Goal: Task Accomplishment & Management: Complete application form

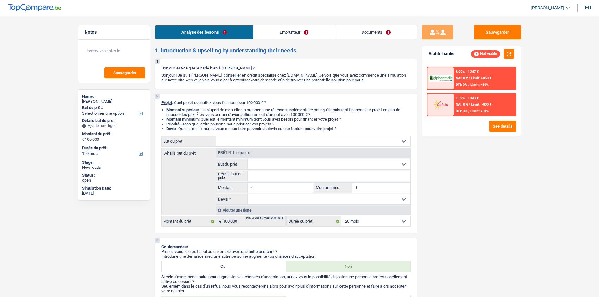
select select "120"
select select "independent"
select select "netSalary"
select select "120"
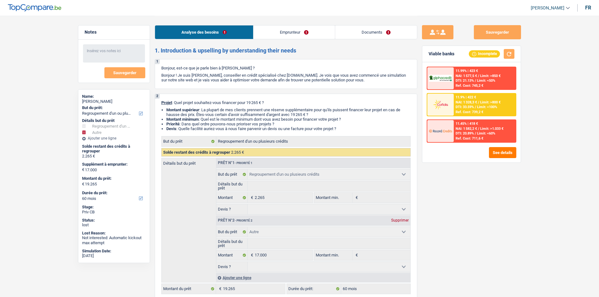
select select "refinancing"
select select "other"
select select "60"
select select "refinancing"
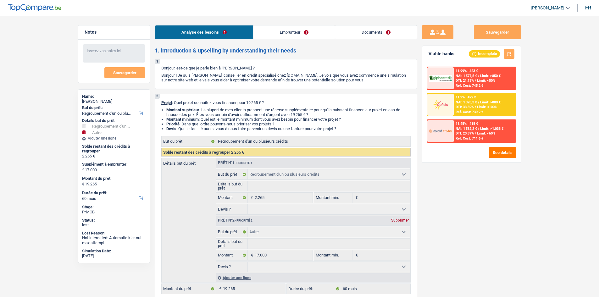
select select "refinancing"
select select "other"
select select "60"
select select "worker"
select select "netSalary"
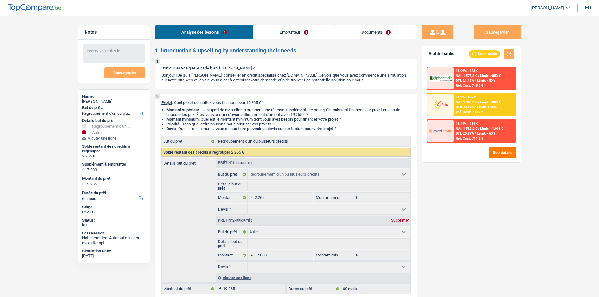
select select "liveWithParents"
select select "personalLoan"
select select "homeFurnishingOrRelocation"
select select "30"
select select "refinancing"
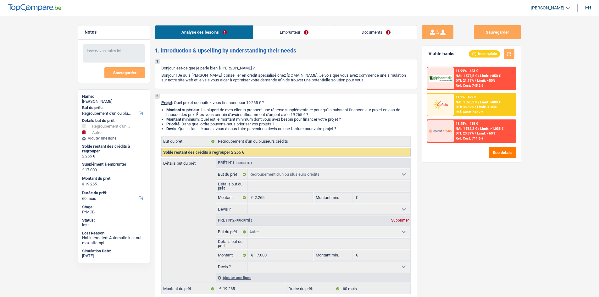
select select "refinancing"
select select "other"
select select "60"
click at [285, 33] on link "Emprunteur" at bounding box center [293, 32] width 81 height 14
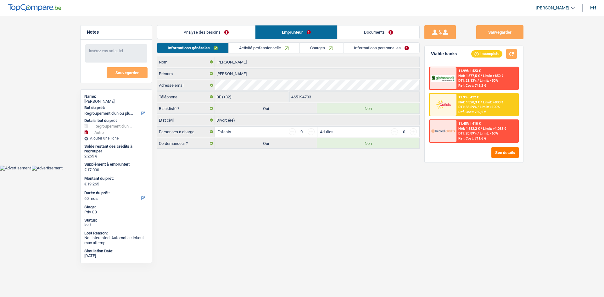
click at [283, 49] on link "Activité professionnelle" at bounding box center [264, 48] width 71 height 10
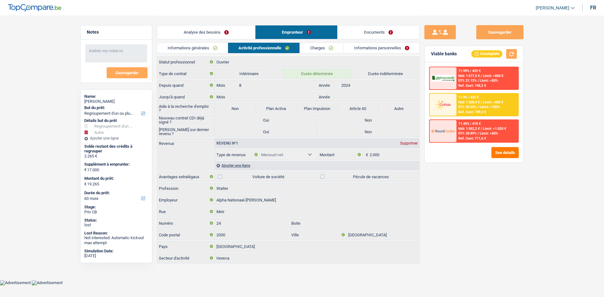
click at [323, 50] on link "Charges" at bounding box center [322, 48] width 44 height 10
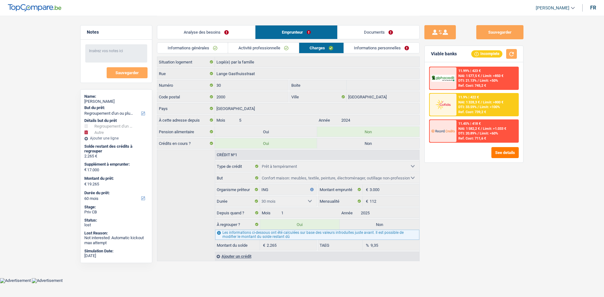
click at [370, 49] on link "Informations personnelles" at bounding box center [382, 48] width 76 height 10
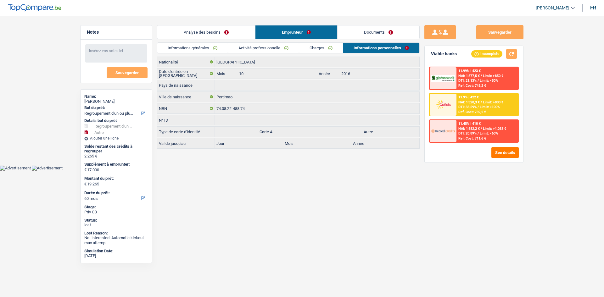
click at [378, 30] on link "Documents" at bounding box center [378, 32] width 82 height 14
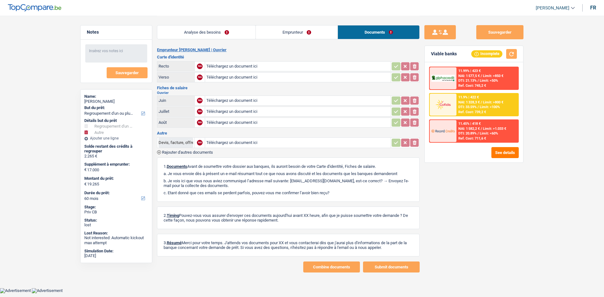
click at [241, 35] on link "Analyse des besoins" at bounding box center [206, 32] width 98 height 14
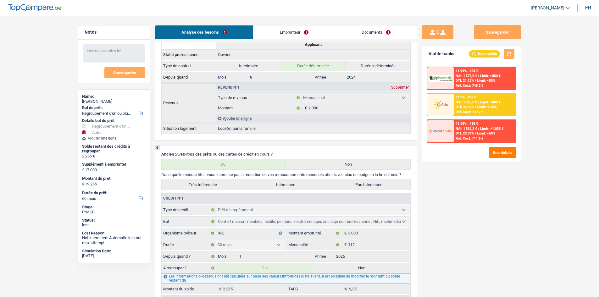
scroll to position [566, 0]
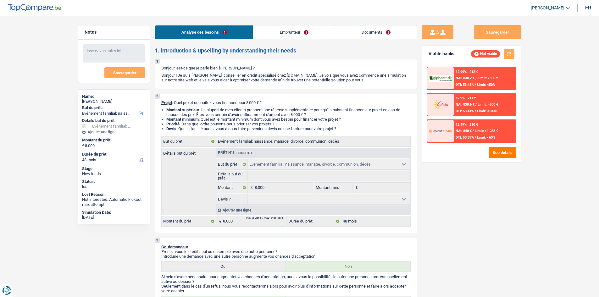
select select "familyEvent"
select select "48"
select select "familyEvent"
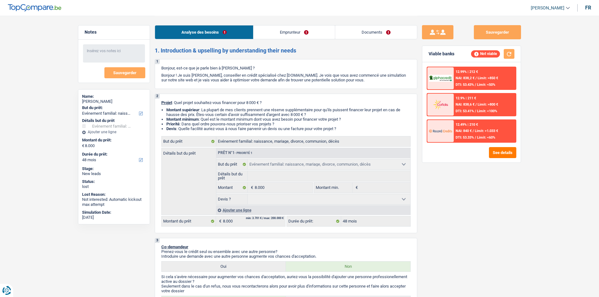
select select "48"
select select "independent"
select select "netSalary"
select select "rents"
select select "mortgage"
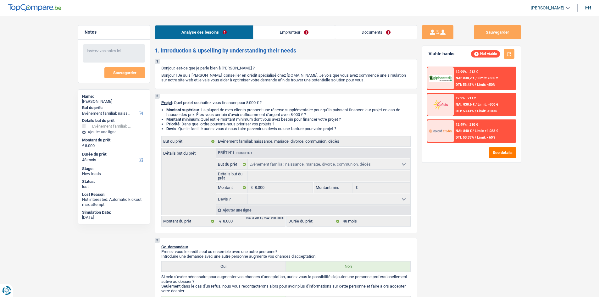
select select "300"
select select "familyEvent"
select select "48"
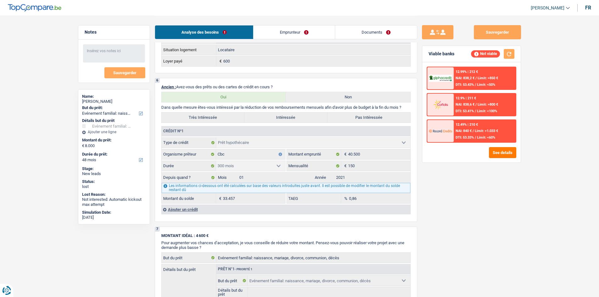
scroll to position [409, 0]
click at [279, 30] on link "Emprunteur" at bounding box center [293, 32] width 81 height 14
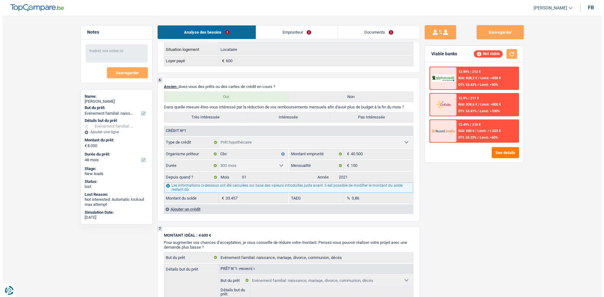
scroll to position [0, 0]
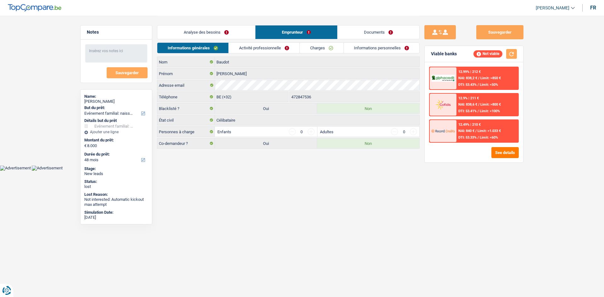
click at [276, 45] on link "Activité professionnelle" at bounding box center [264, 48] width 71 height 10
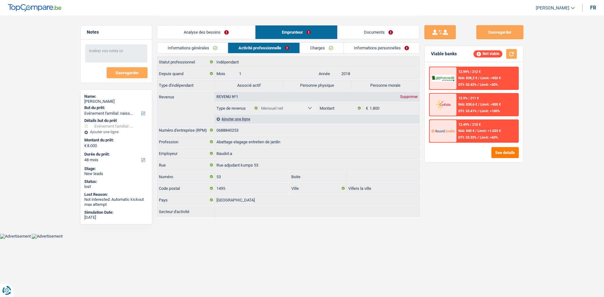
click at [316, 46] on link "Charges" at bounding box center [322, 48] width 44 height 10
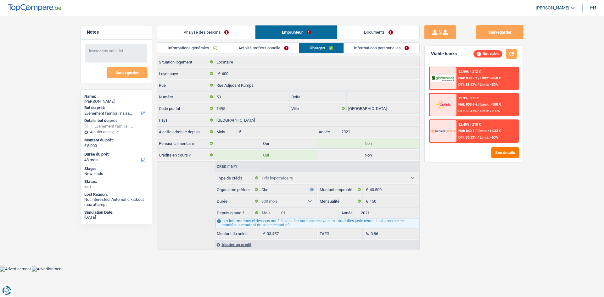
click at [358, 48] on link "Informations personnelles" at bounding box center [382, 48] width 76 height 10
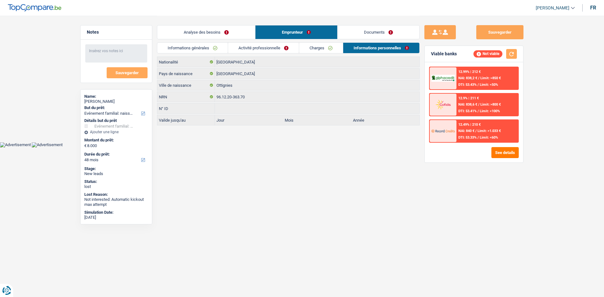
click at [367, 34] on link "Documents" at bounding box center [378, 32] width 82 height 14
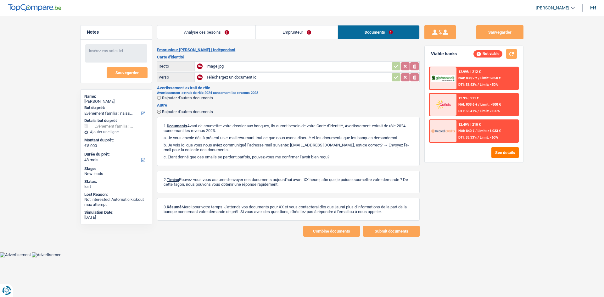
click at [234, 64] on div "image.jpg" at bounding box center [297, 66] width 183 height 9
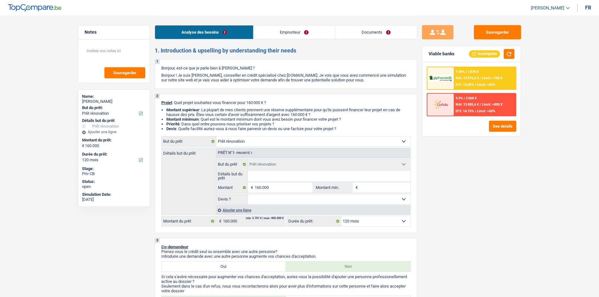
select select "renovation"
select select "120"
select select "renovation"
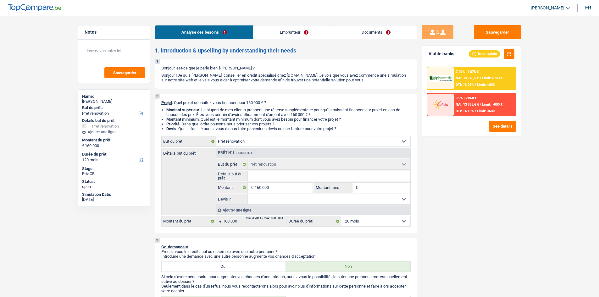
select select "120"
select select "independent"
select select "familyAllowances"
select select "netSalary"
select select "pension"
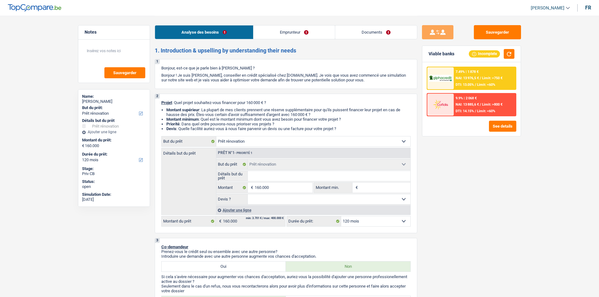
select select "ownerWithoutMortgage"
select select "renovation"
select select "120"
click at [272, 186] on input "160.000" at bounding box center [284, 188] width 58 height 10
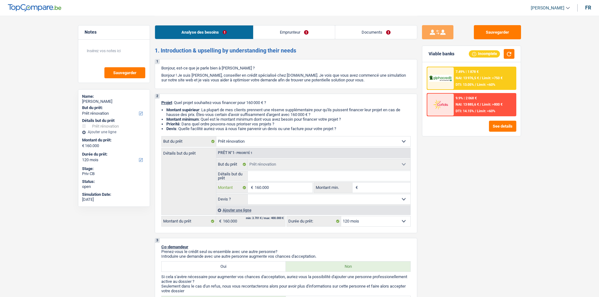
click at [272, 186] on input "160.000" at bounding box center [284, 188] width 58 height 10
type input "1"
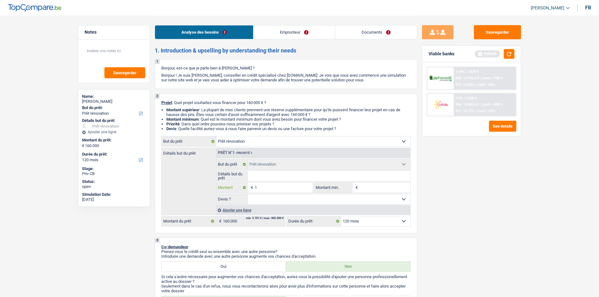
type input "19"
type input "199"
type input "1.999"
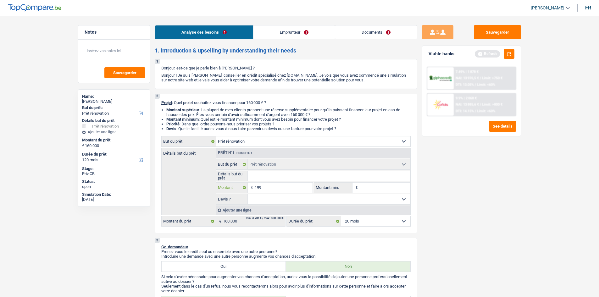
type input "1.999"
type input "19.999"
type input "199.999"
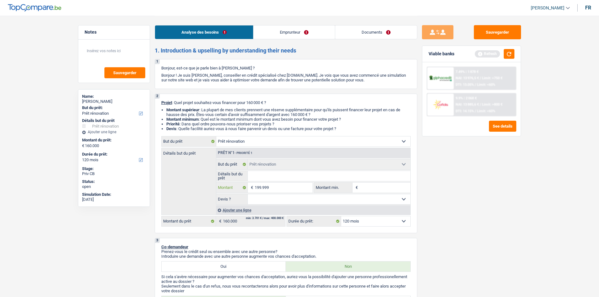
type input "199.999"
select select "144"
type input "199.999"
select select "144"
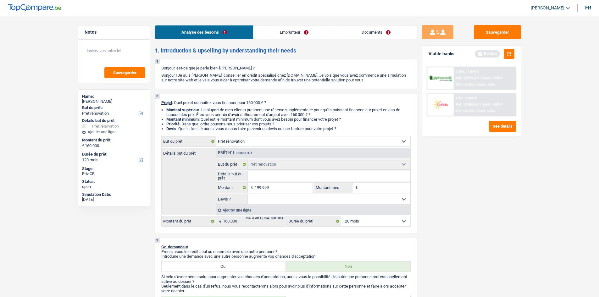
type input "199.999"
select select "144"
click at [515, 188] on div "Sauvegarder Viable banks Refresh 7.49% | 1 878 € NAI: 13 976,5 € / Limit: >750 …" at bounding box center [471, 156] width 109 height 262
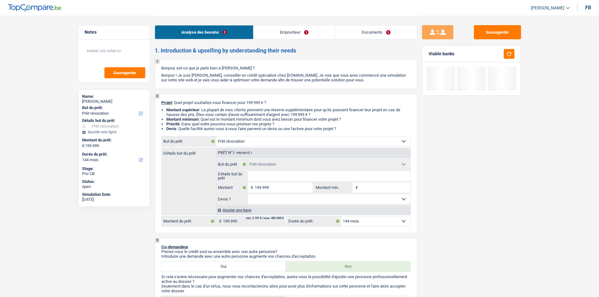
click at [395, 222] on select "12 mois 18 mois 24 mois 30 mois 36 mois 42 mois 48 mois 60 mois 72 mois 84 mois…" at bounding box center [375, 221] width 69 height 10
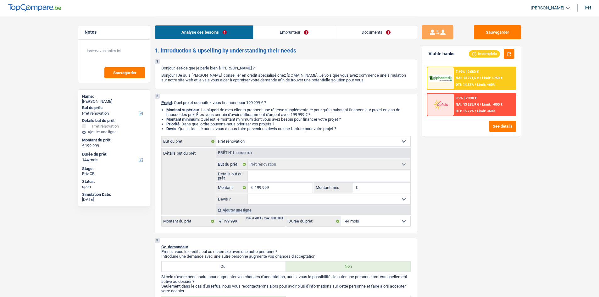
select select "120"
click at [341, 216] on select "12 mois 18 mois 24 mois 30 mois 36 mois 42 mois 48 mois 60 mois 72 mois 84 mois…" at bounding box center [375, 221] width 69 height 10
select select "120"
click at [486, 84] on span "Limit: <60%" at bounding box center [486, 85] width 18 height 4
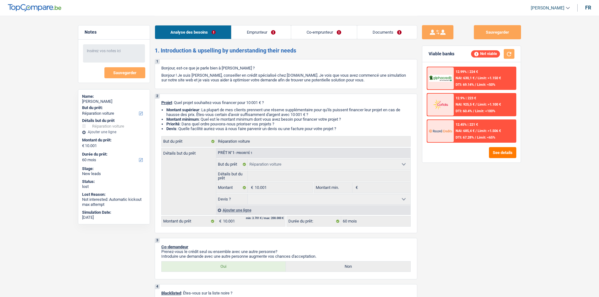
select select "carRepair"
select select "60"
select select "carRepair"
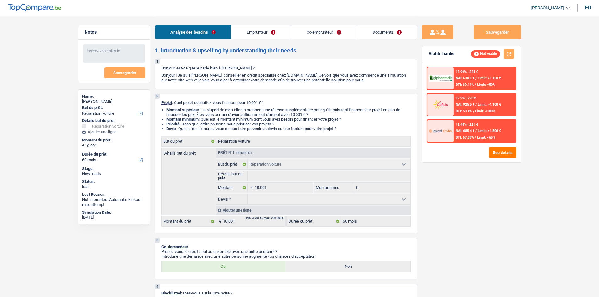
select select "60"
select select "publicEmployee"
select select "familyAllowances"
select select "netSalary"
select select "mealVouchers"
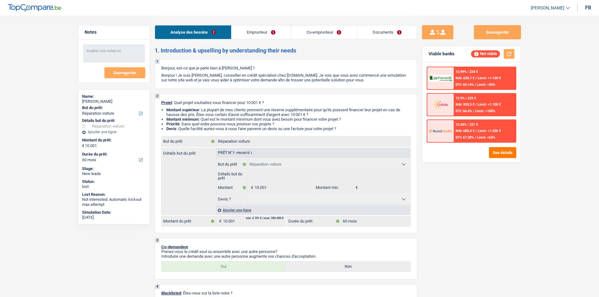
select select "rents"
select select "personalLoan"
select select "legalFees"
select select "48"
select select "carRepair"
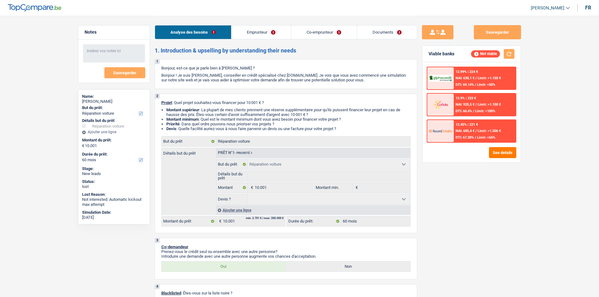
select select "carRepair"
select select "60"
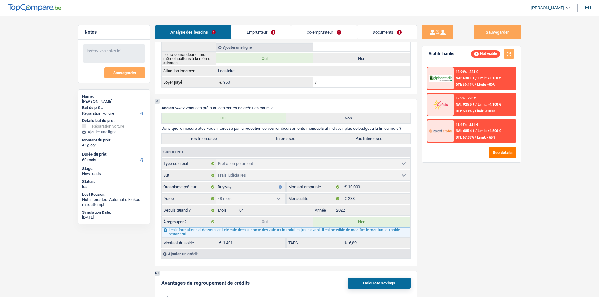
scroll to position [252, 0]
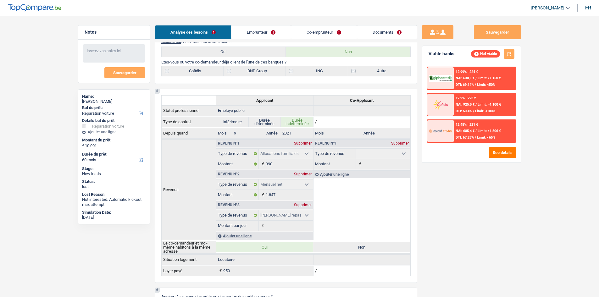
click at [254, 39] on li "Emprunteur" at bounding box center [261, 32] width 60 height 14
click at [237, 32] on link "Emprunteur" at bounding box center [260, 32] width 59 height 14
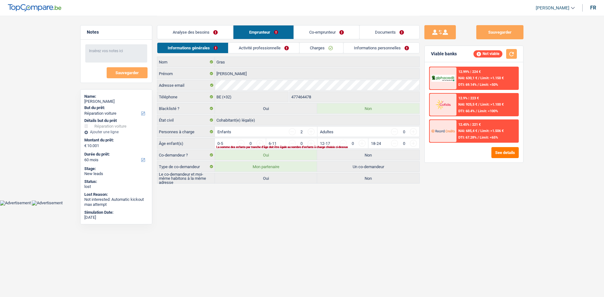
click at [251, 50] on link "Activité professionnelle" at bounding box center [263, 48] width 71 height 10
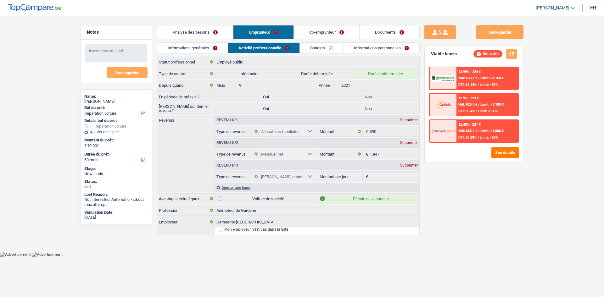
click at [313, 46] on link "Charges" at bounding box center [322, 48] width 44 height 10
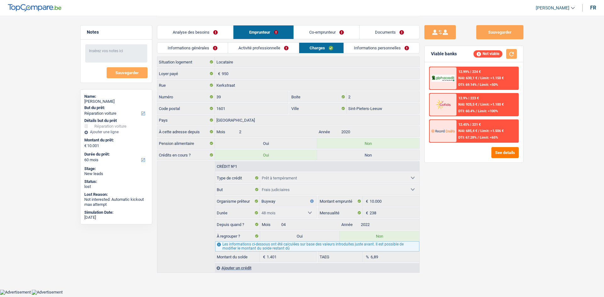
click at [373, 49] on link "Informations personnelles" at bounding box center [382, 48] width 76 height 10
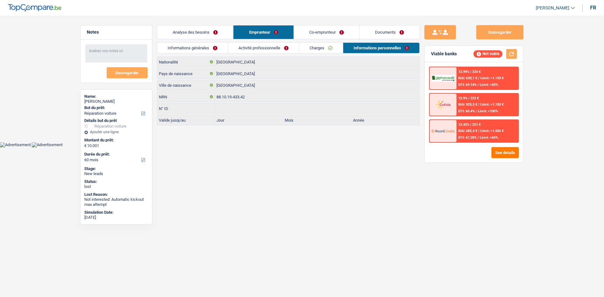
click at [321, 34] on link "Co-emprunteur" at bounding box center [326, 32] width 65 height 14
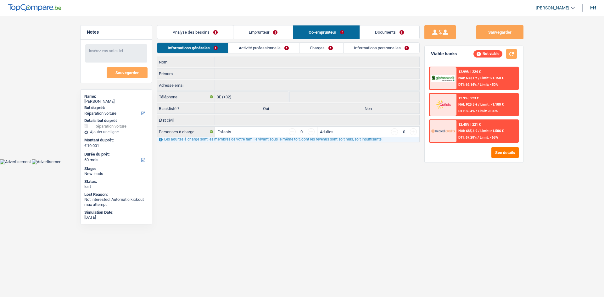
click at [257, 49] on link "Activité professionnelle" at bounding box center [263, 48] width 71 height 10
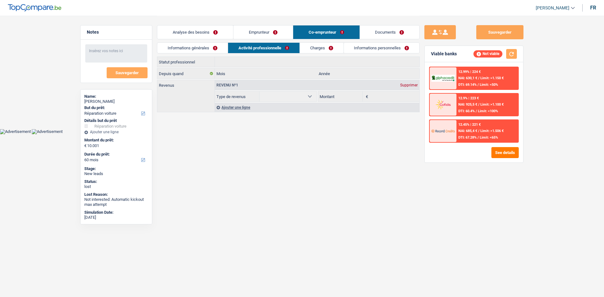
click at [313, 47] on link "Charges" at bounding box center [322, 48] width 44 height 10
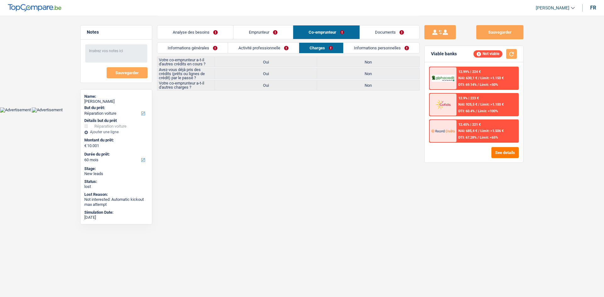
click at [349, 50] on link "Informations personnelles" at bounding box center [381, 48] width 76 height 10
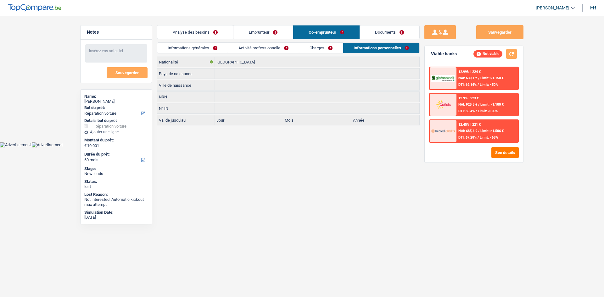
click at [378, 35] on link "Documents" at bounding box center [390, 32] width 60 height 14
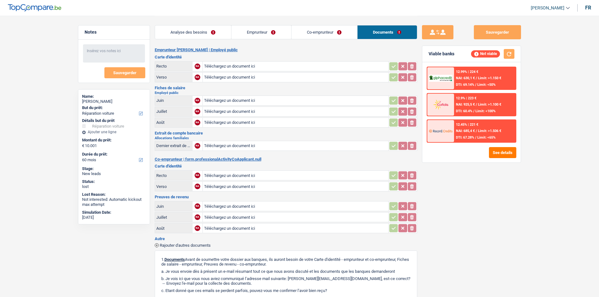
click at [197, 34] on link "Analyse des besoins" at bounding box center [193, 32] width 76 height 14
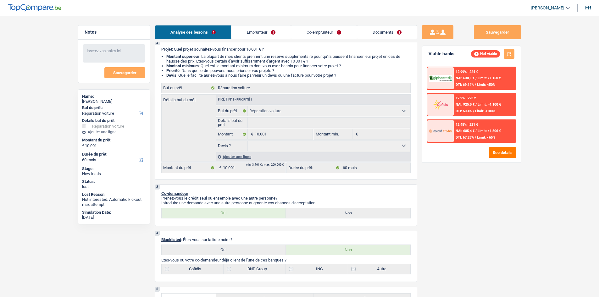
scroll to position [189, 0]
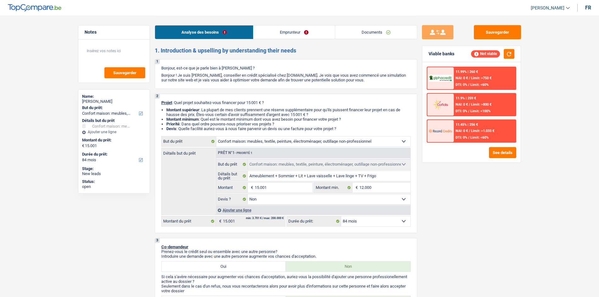
select select "household"
select select "84"
select select "household"
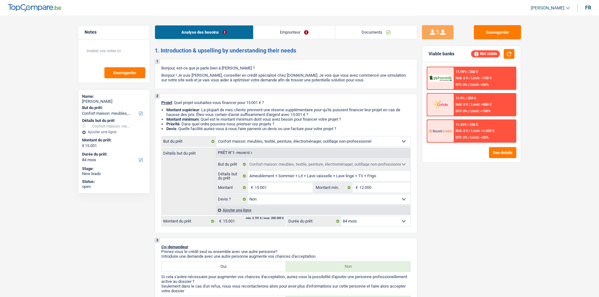
select select "false"
select select "84"
select select "carLoan"
select select "120"
select select "mortgage"
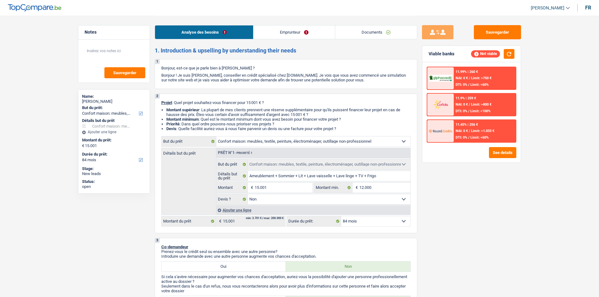
select select "household"
select select "false"
select select "84"
click at [474, 174] on div "Sauvegarder Viable banks Not viable 11.99% | 260 € NAI: 0 € / Limit: >750 € DTI…" at bounding box center [471, 156] width 109 height 262
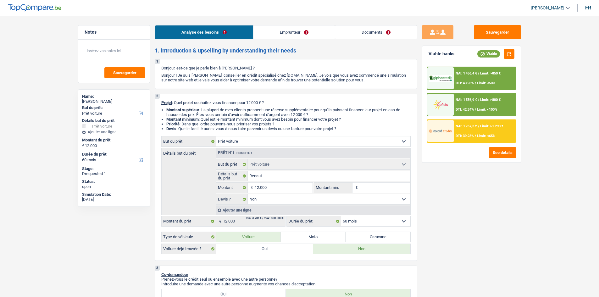
select select "car"
select select "60"
select select "car"
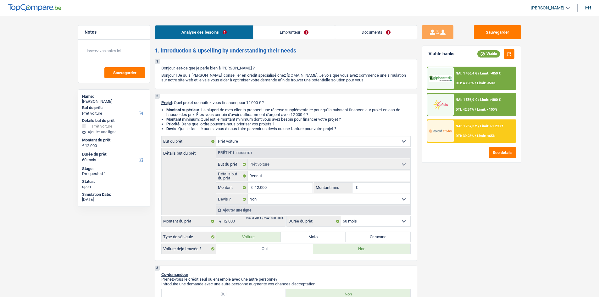
select select "false"
select select "60"
select select "worker"
select select "netSalary"
select select "mealVouchers"
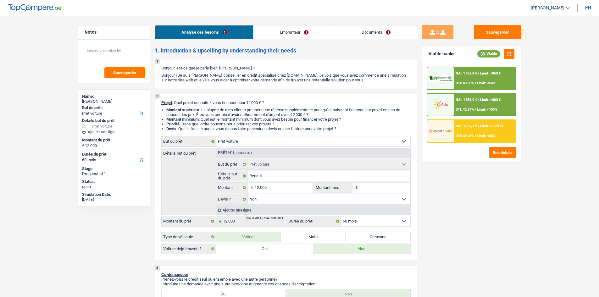
select select "familyAllowances"
select select "rents"
select select "cardOrCredit"
select select "car"
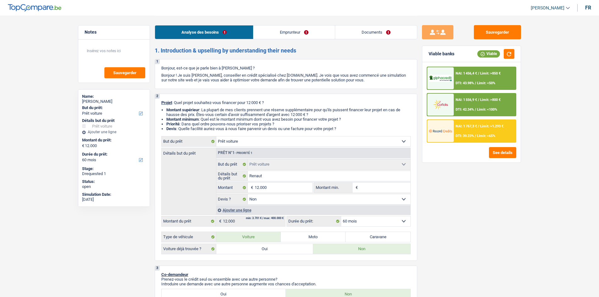
select select "false"
select select "60"
click at [488, 103] on div "NAI: 1 556,9 € / Limit: >800 € DTI: 42.34% / Limit: <100%" at bounding box center [485, 105] width 62 height 22
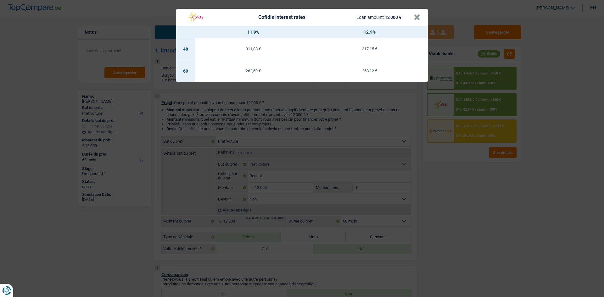
click at [471, 133] on div "Cofidis interest rates Loan amount: 12 000 € × 11.9% 12.9% 48 311,88 € 317,15 €…" at bounding box center [302, 148] width 604 height 297
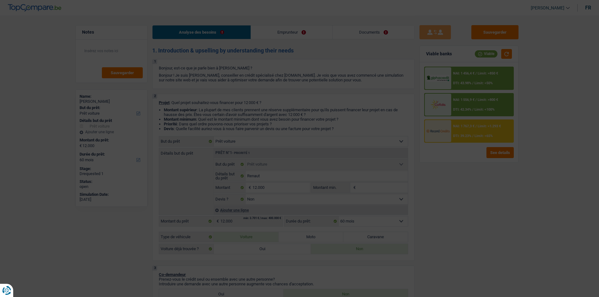
click at [471, 133] on div "NAI: 1 767,3 € / Limit: >1.293 € DTI: 39.23% / Limit: <65%" at bounding box center [483, 131] width 62 height 22
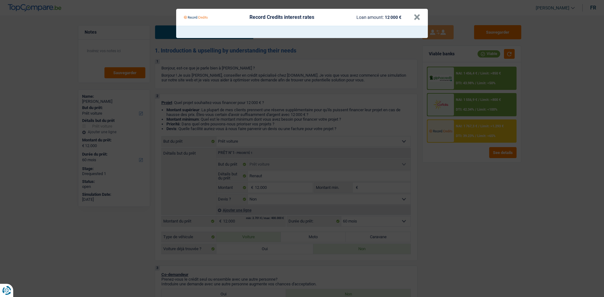
click at [469, 192] on Credits "Record Credits interest rates Loan amount: 12 000 € ×" at bounding box center [302, 148] width 604 height 297
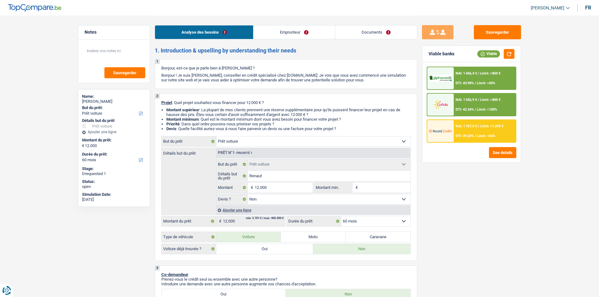
click at [463, 81] on div "NAI: 1 456,4 € / Limit: >850 € DTI: 43.98% / Limit: <50%" at bounding box center [485, 78] width 62 height 22
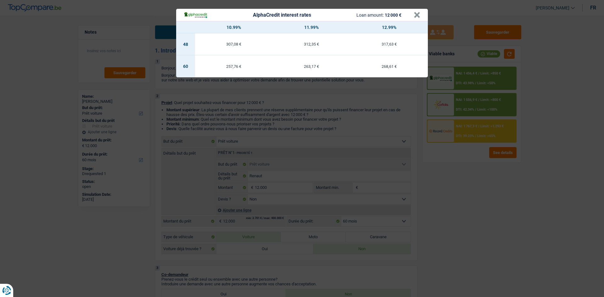
click at [474, 184] on div "AlphaCredit interest rates Loan amount: 12 000 € × 10.99% 11.99% 12.99% 48 307,…" at bounding box center [302, 148] width 604 height 297
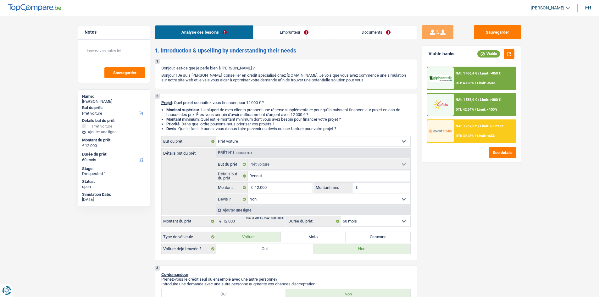
click at [512, 191] on div "Sauvegarder Viable banks Viable NAI: 1 456,4 € / Limit: >850 € DTI: 43.98% / Li…" at bounding box center [471, 156] width 109 height 262
click at [477, 123] on div "NAI: 1 767,3 € / Limit: >1.293 € DTI: 39.23% / Limit: <65%" at bounding box center [485, 131] width 62 height 22
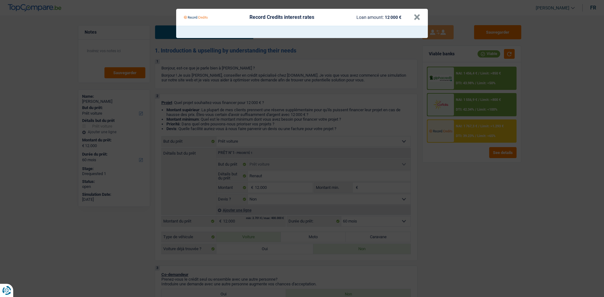
click at [479, 193] on Credits "Record Credits interest rates Loan amount: 12 000 € ×" at bounding box center [302, 148] width 604 height 297
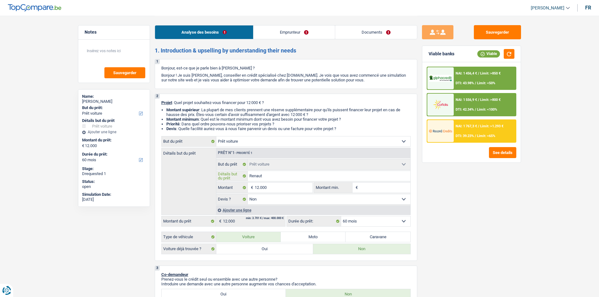
click at [309, 178] on input "Renaut" at bounding box center [329, 176] width 163 height 10
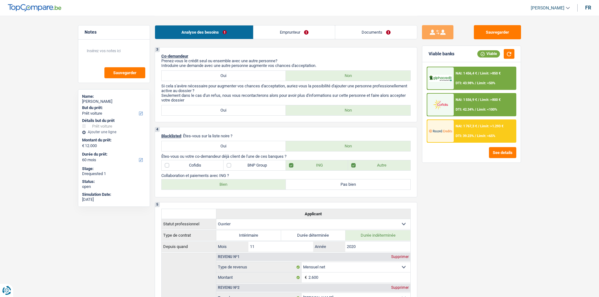
scroll to position [346, 0]
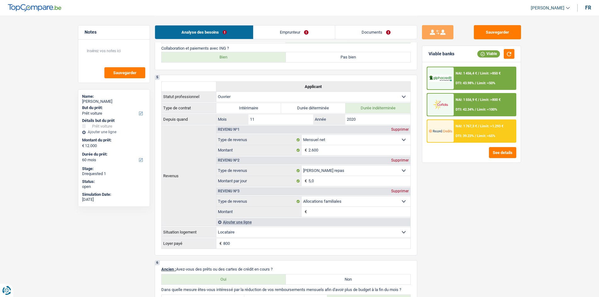
click at [278, 34] on link "Emprunteur" at bounding box center [293, 32] width 81 height 14
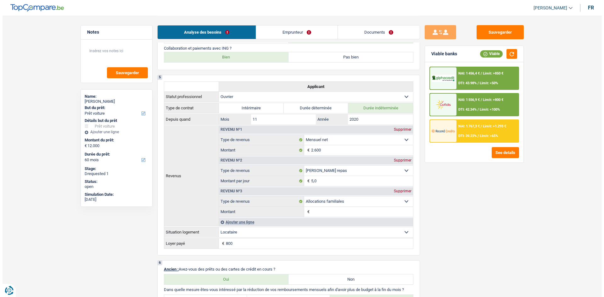
scroll to position [0, 0]
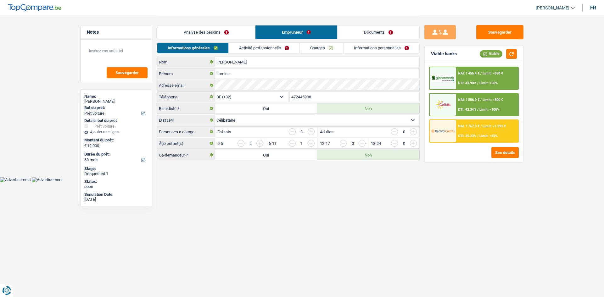
click at [265, 48] on link "Activité professionnelle" at bounding box center [264, 48] width 71 height 10
